Goal: Task Accomplishment & Management: Manage account settings

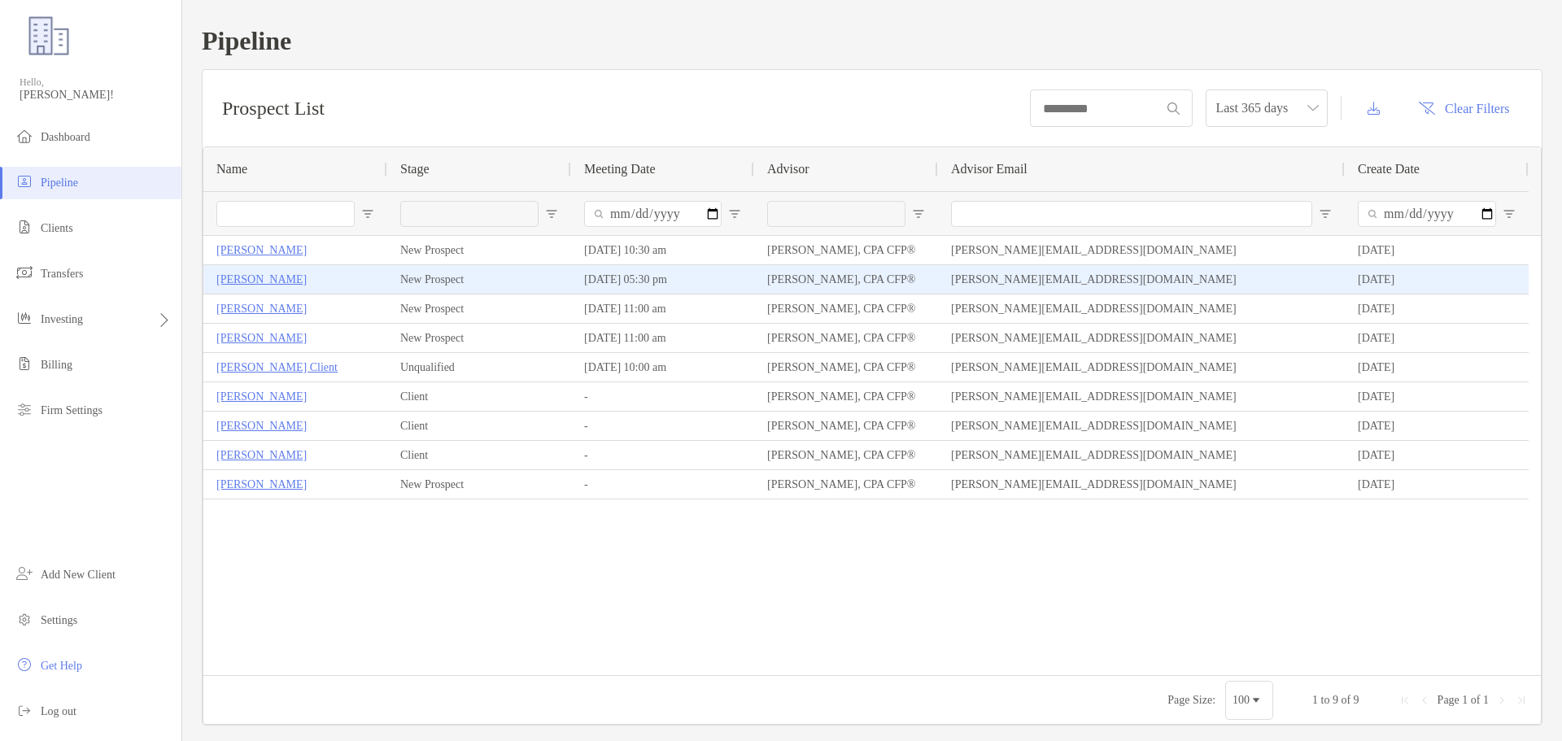
click at [249, 284] on p "[PERSON_NAME]" at bounding box center [261, 279] width 90 height 20
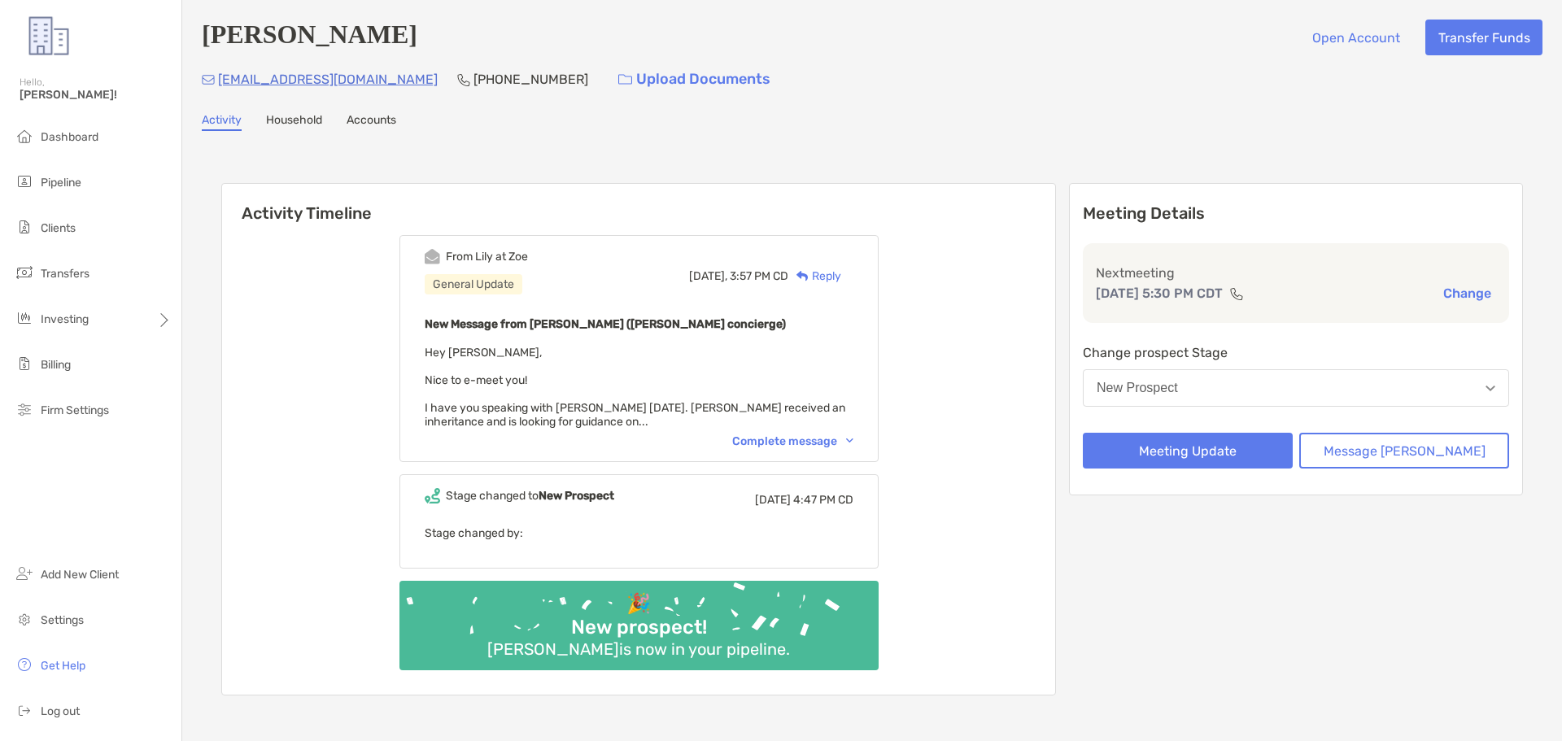
click at [473, 79] on p "[PHONE_NUMBER]" at bounding box center [530, 79] width 115 height 20
click at [456, 159] on div "Activity Timeline From Lily at Zoe General Update Yesterday, 3:57 PM CD Reply N…" at bounding box center [872, 441] width 1341 height 588
click at [1244, 292] on img at bounding box center [1236, 293] width 15 height 13
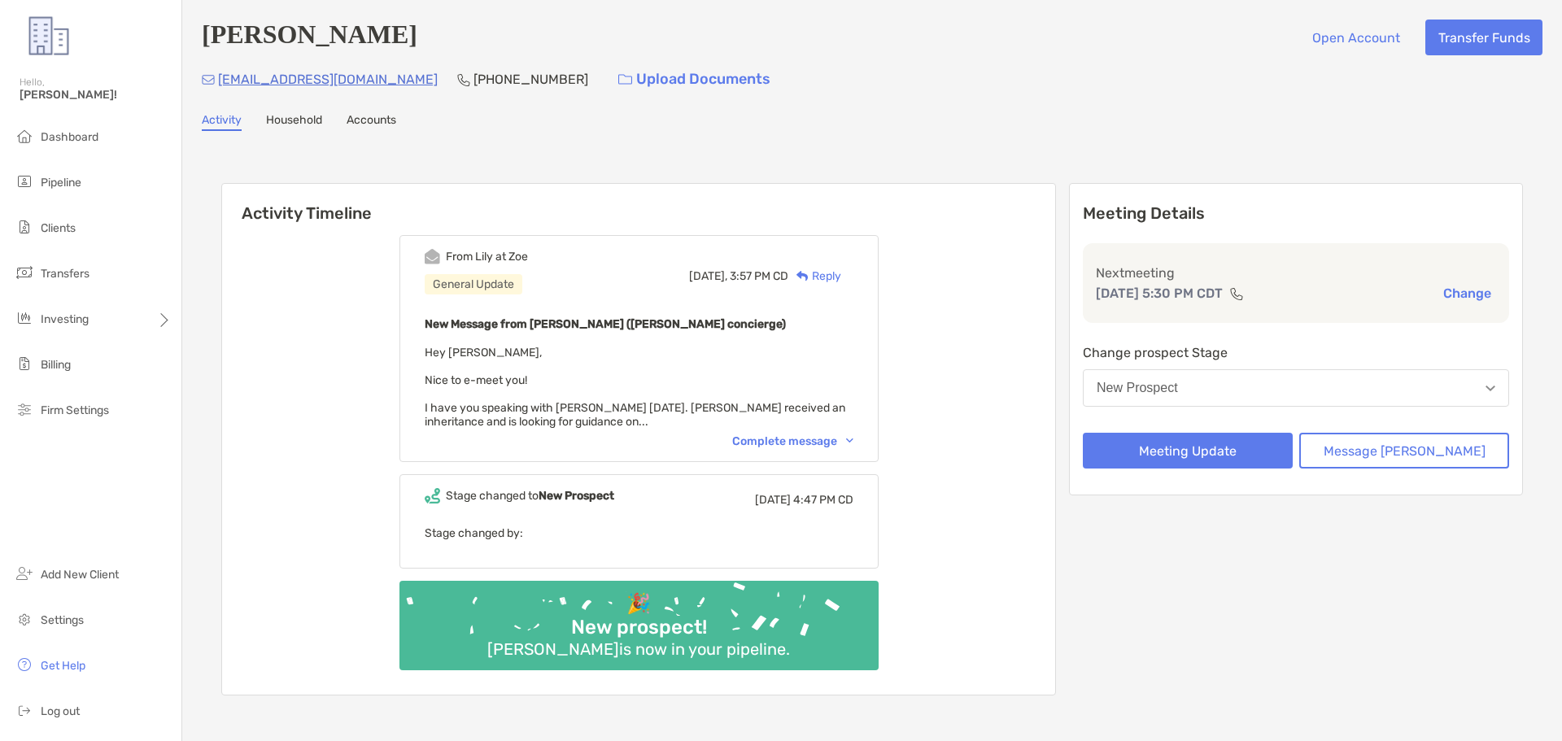
click at [1244, 293] on img at bounding box center [1236, 293] width 15 height 13
click at [1244, 296] on img at bounding box center [1236, 293] width 15 height 13
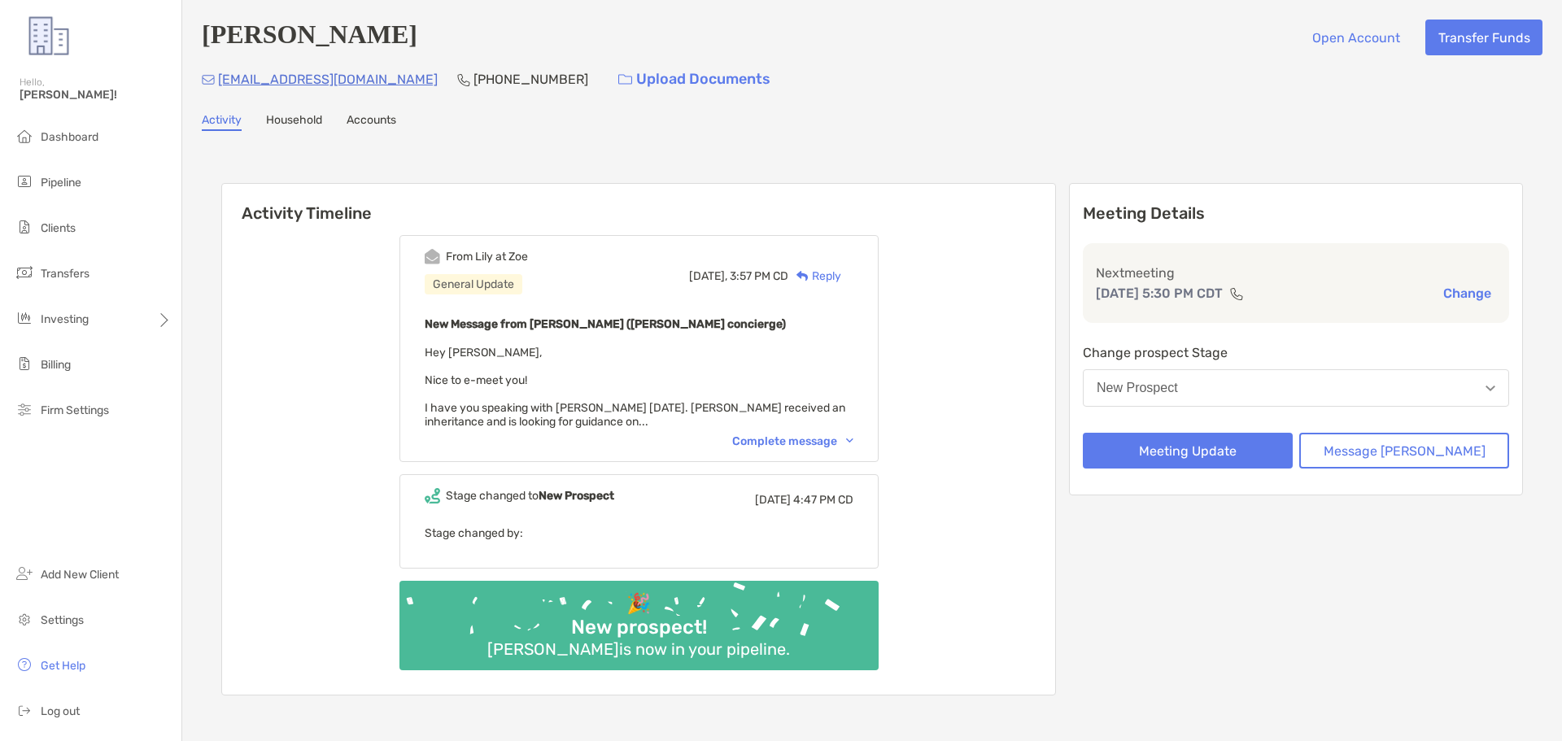
click at [1449, 294] on button "Change" at bounding box center [1467, 293] width 58 height 17
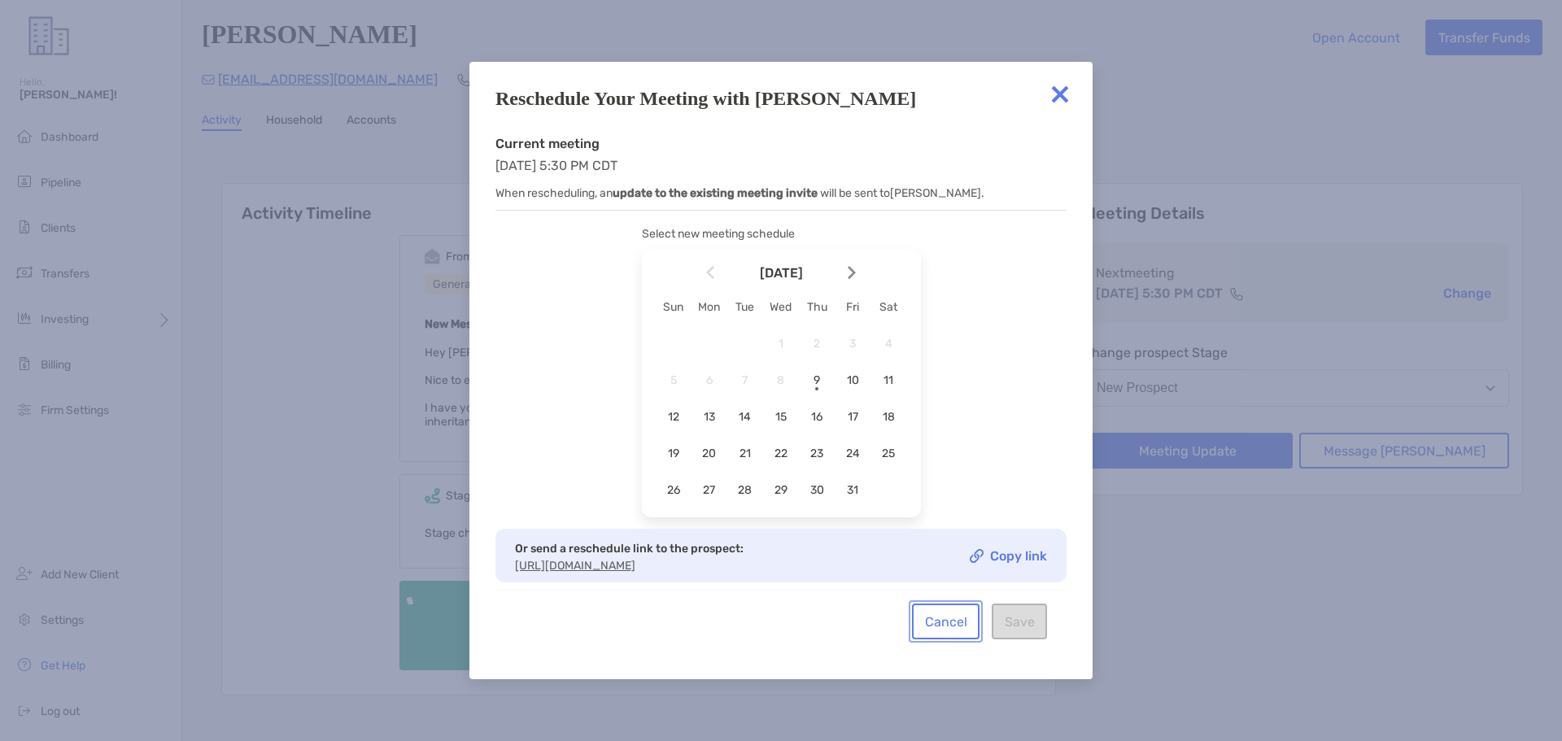
click at [944, 626] on button "Cancel" at bounding box center [946, 622] width 68 height 36
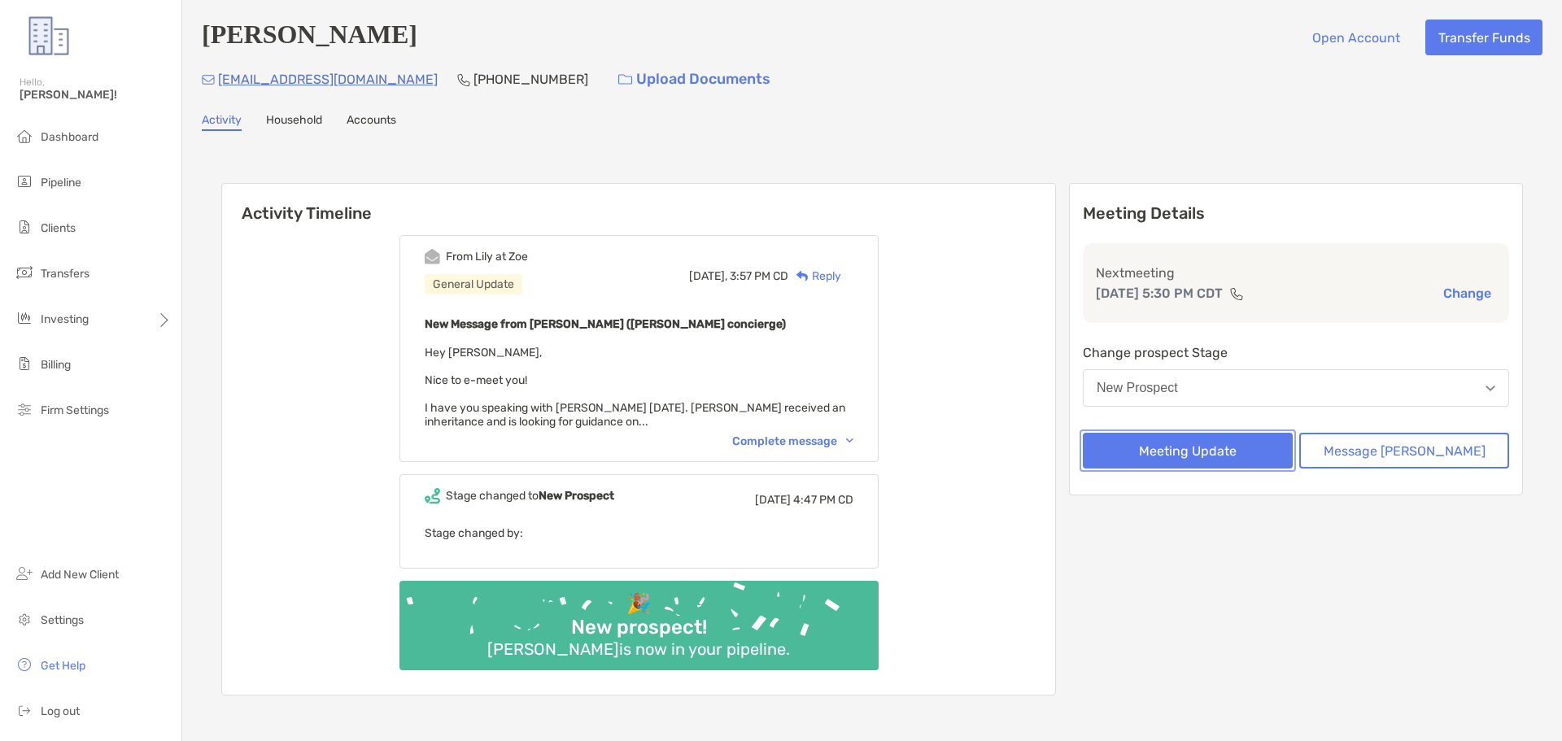
click at [1256, 459] on button "Meeting Update" at bounding box center [1188, 451] width 210 height 36
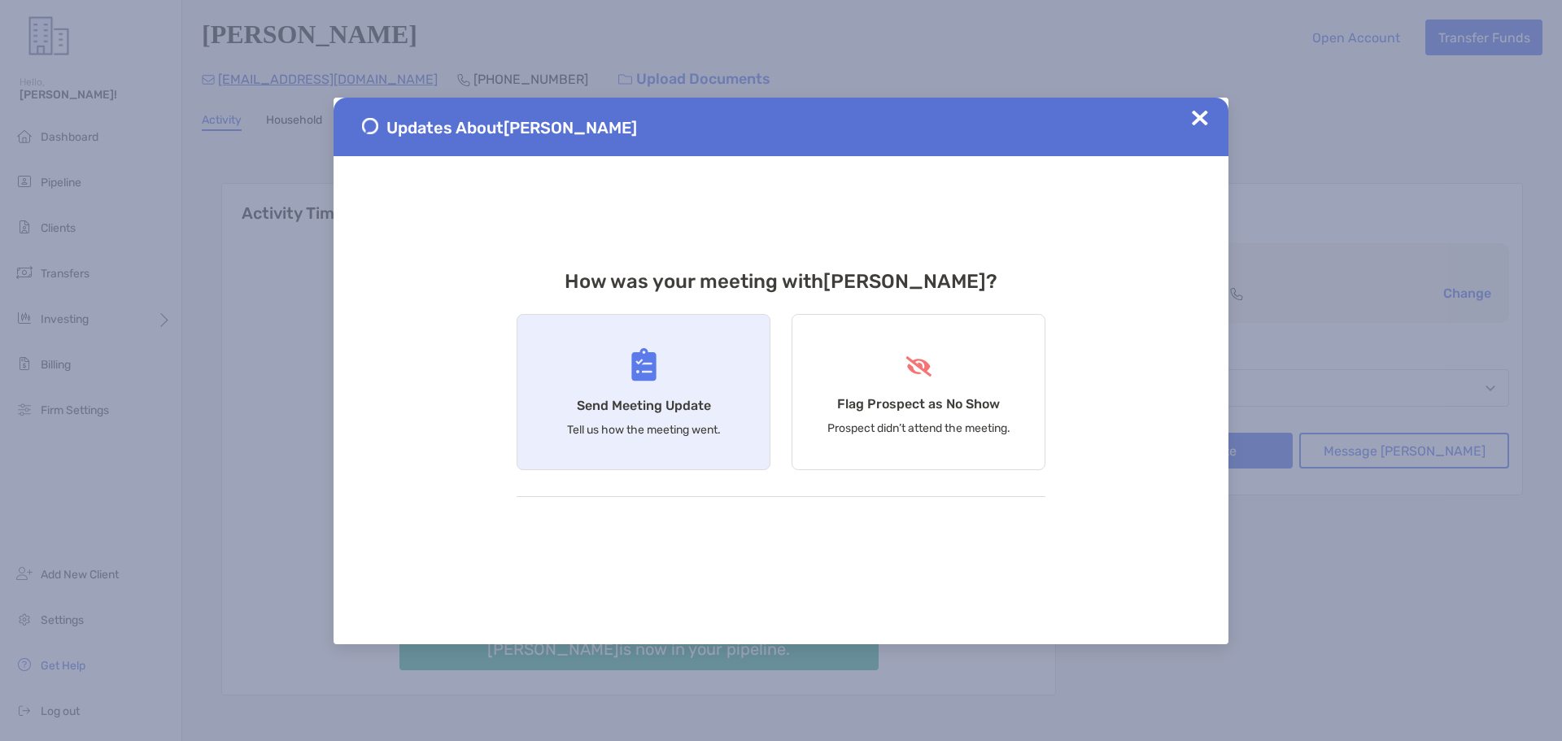
click at [661, 400] on h4 "Send Meeting Update" at bounding box center [644, 405] width 134 height 15
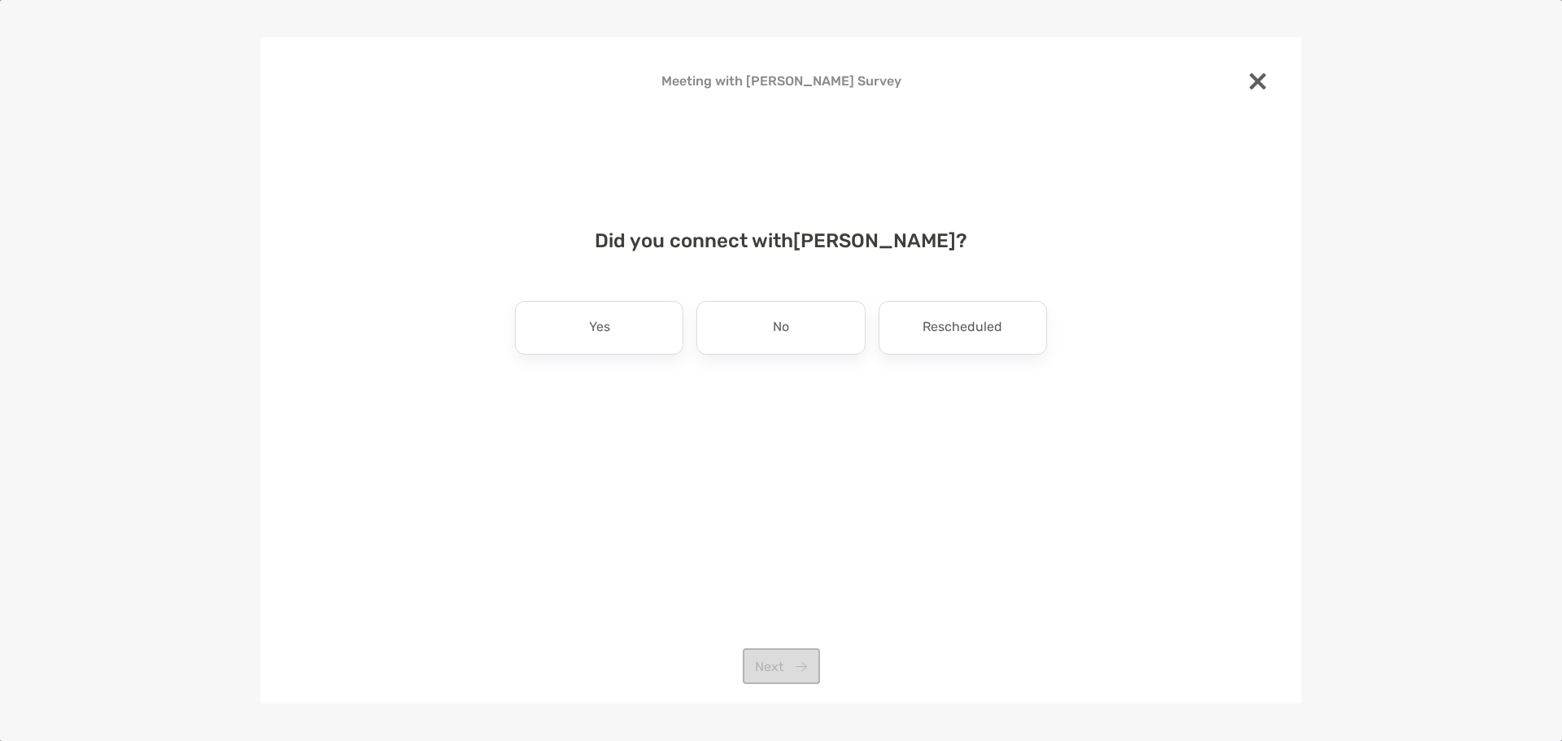
click at [1252, 76] on img at bounding box center [1257, 81] width 16 height 16
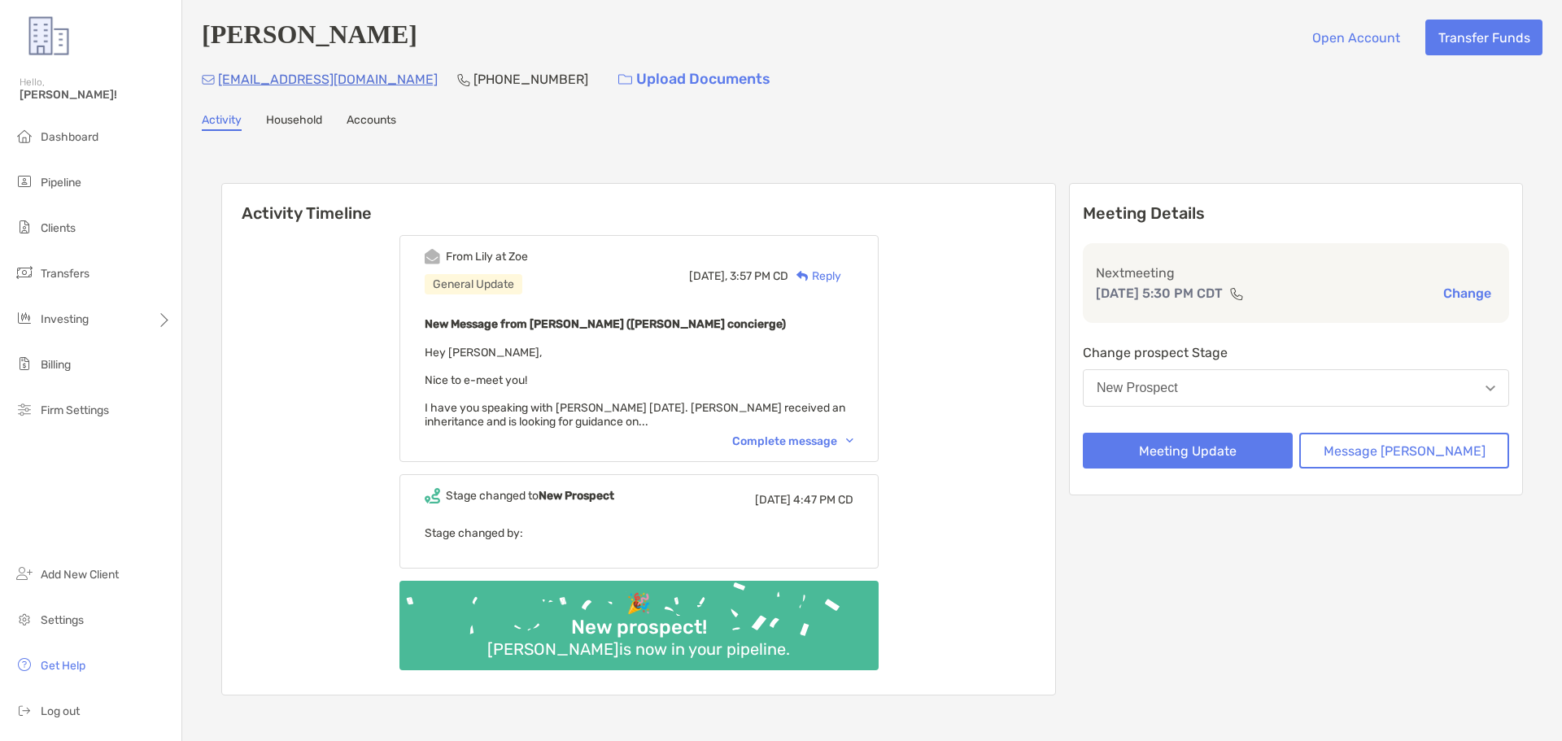
click at [1439, 294] on button "Change" at bounding box center [1467, 293] width 58 height 17
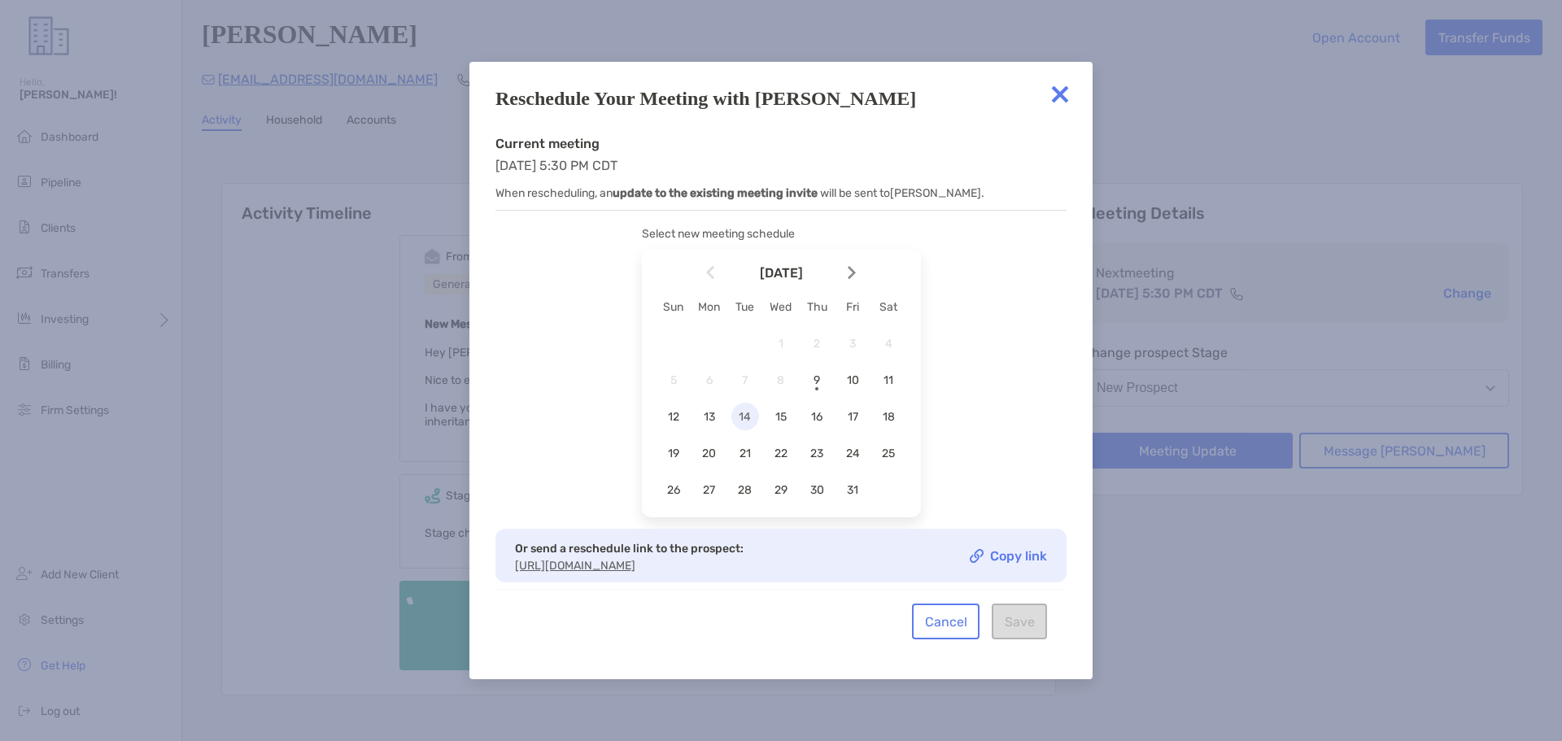
click at [744, 418] on span "14" at bounding box center [745, 417] width 28 height 14
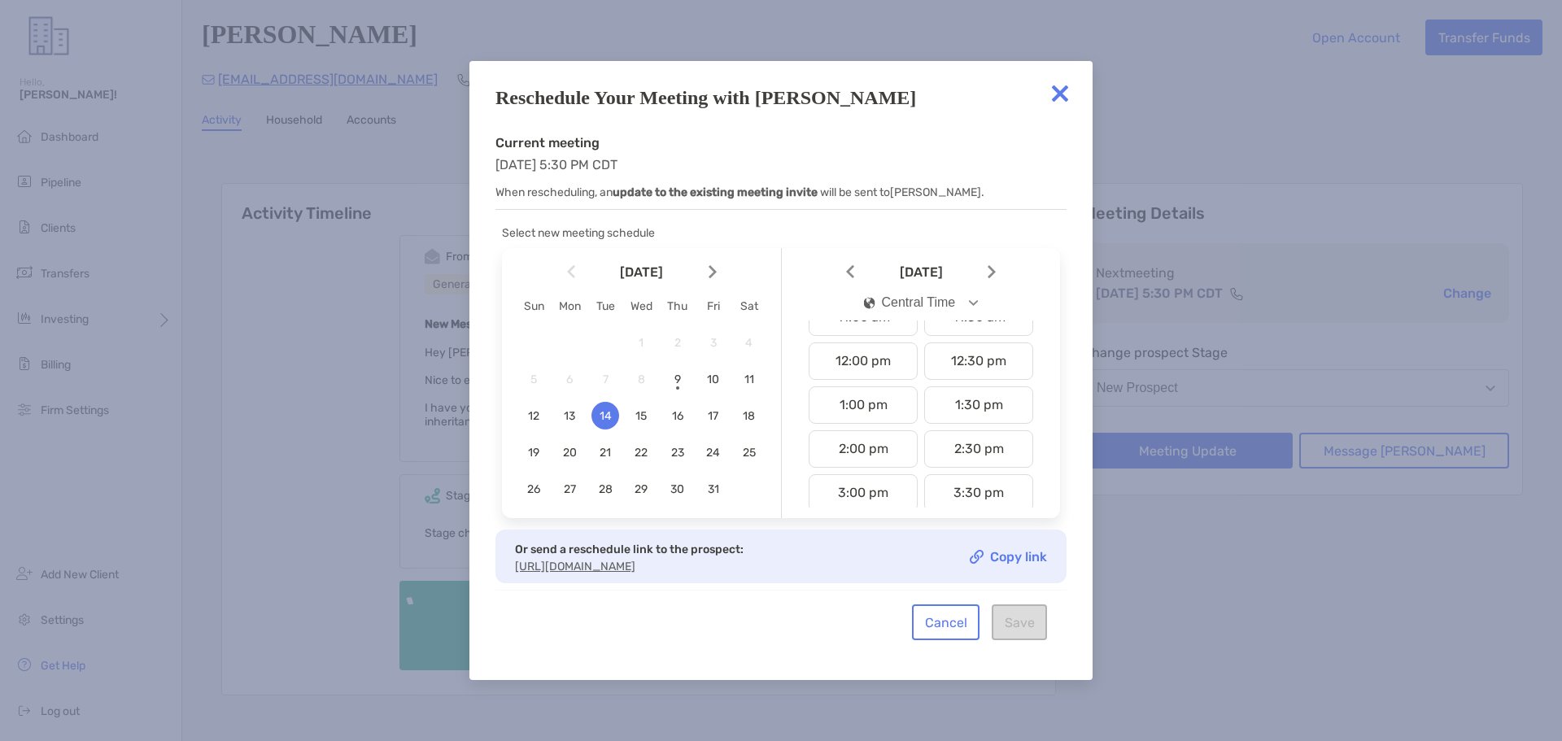
scroll to position [569, 0]
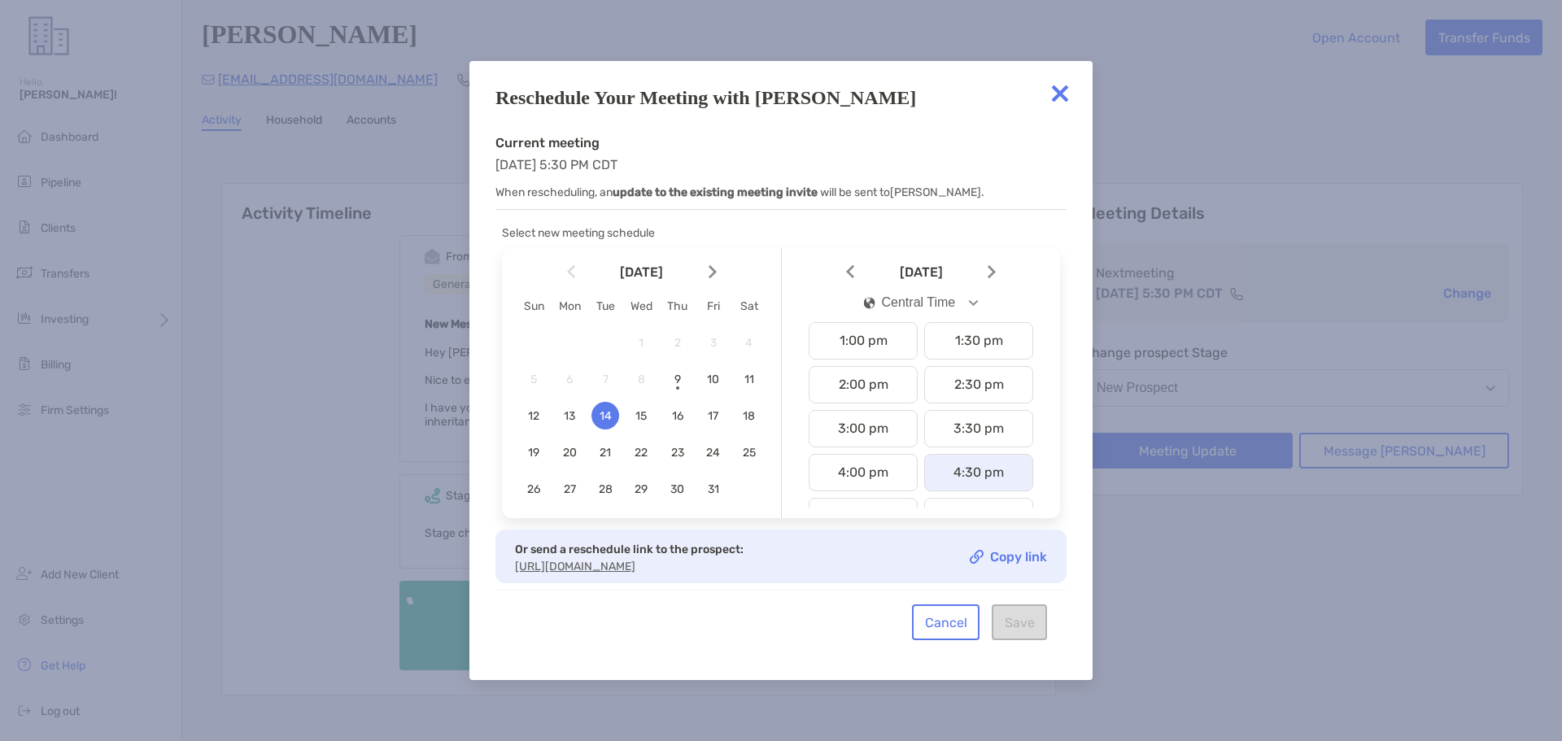
click at [928, 465] on div "4:30 pm" at bounding box center [978, 472] width 109 height 37
click at [1016, 630] on button "Save" at bounding box center [1019, 622] width 55 height 36
